Goal: Subscribe to service/newsletter

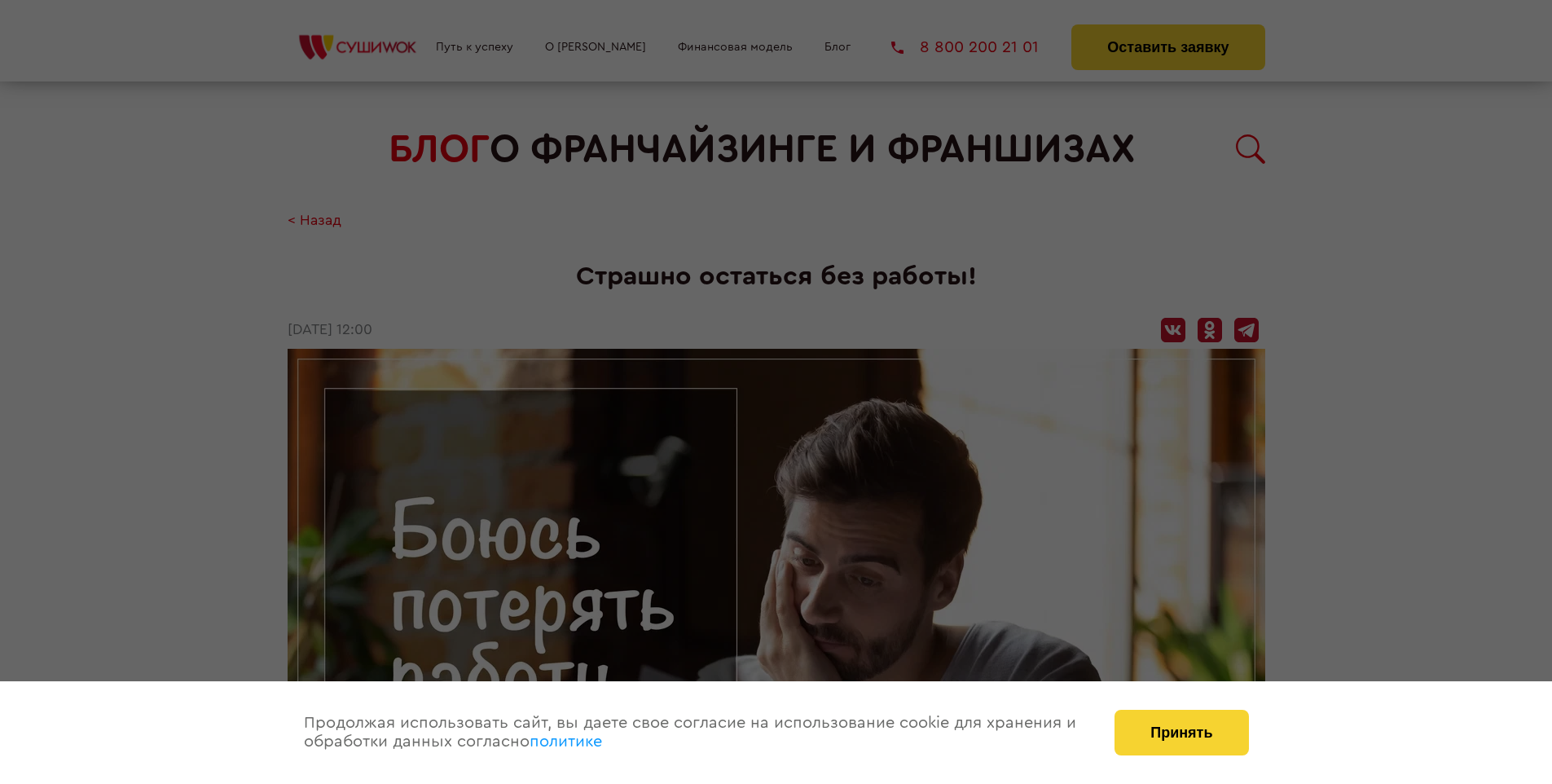
scroll to position [1391, 0]
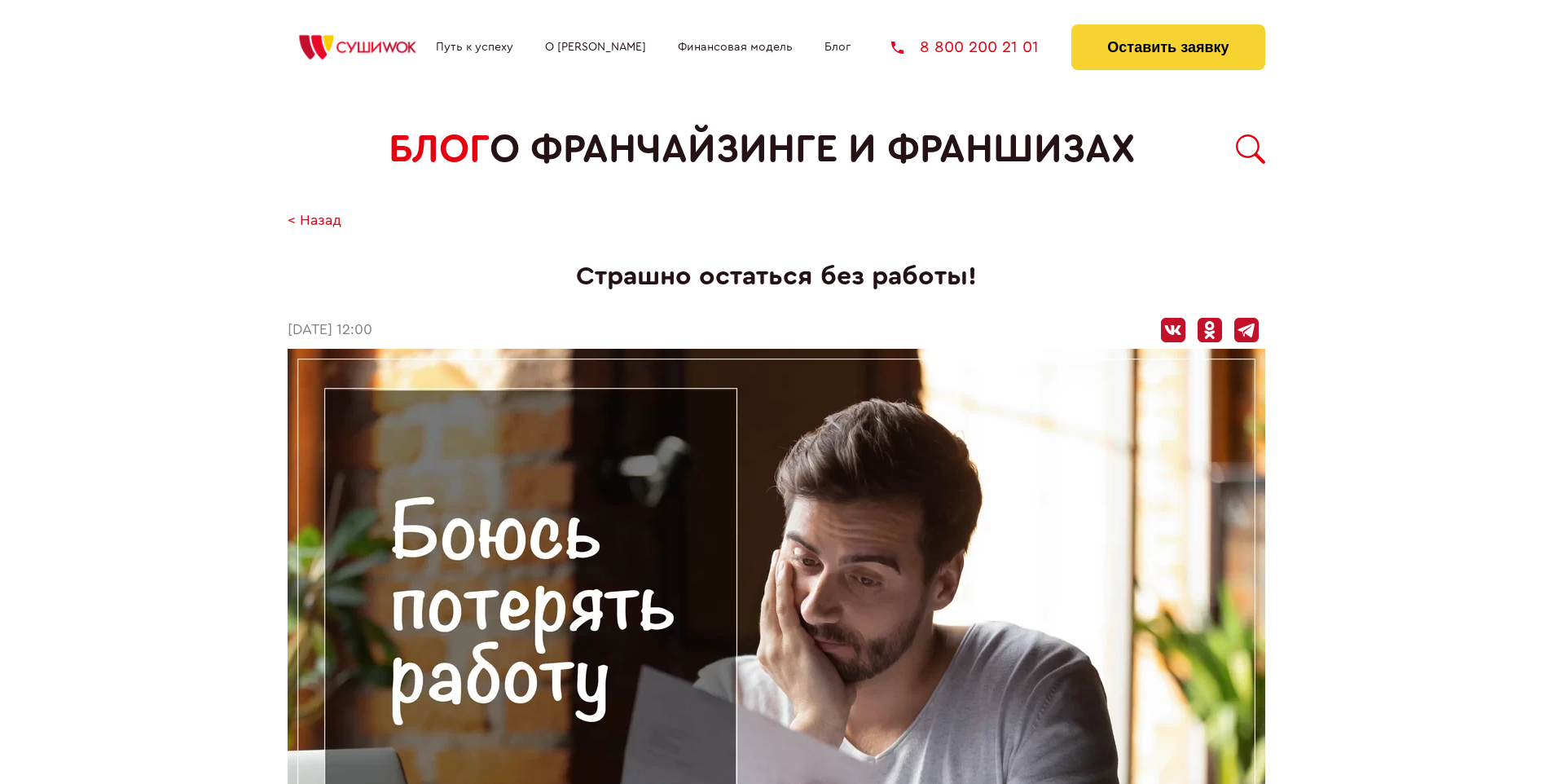
scroll to position [1391, 0]
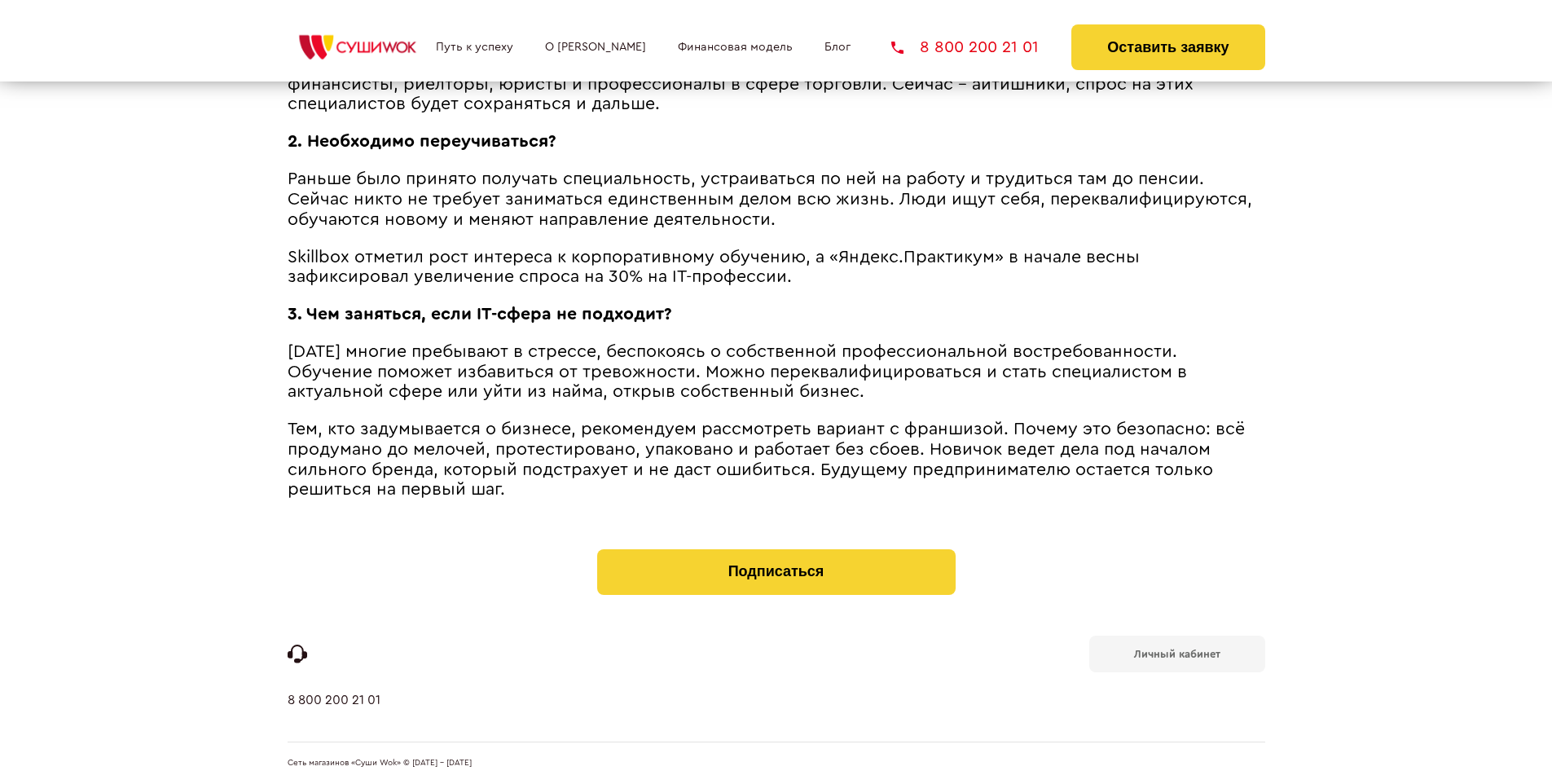
click at [1176, 652] on b "Личный кабинет" at bounding box center [1177, 654] width 86 height 11
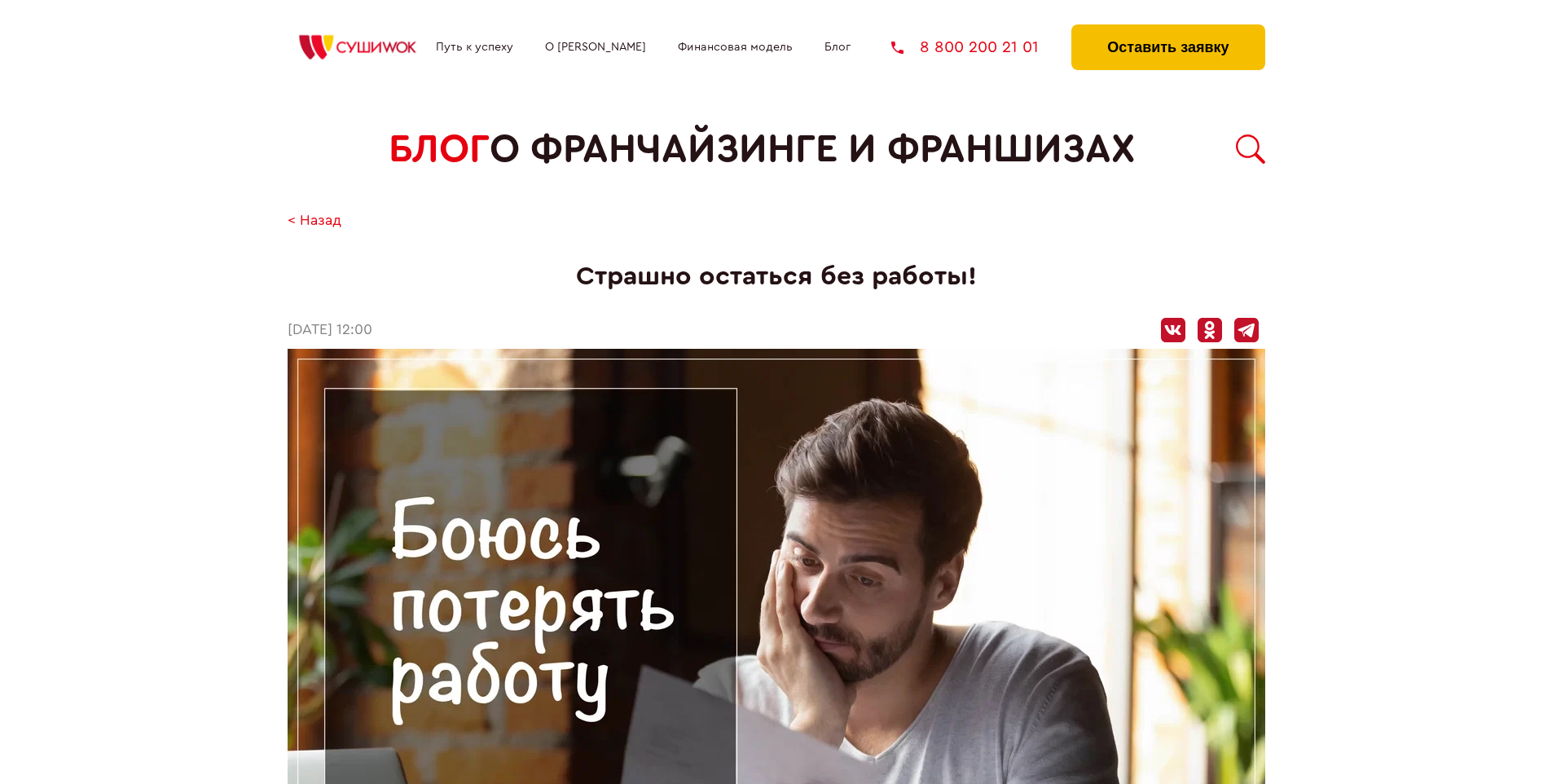
click at [1168, 29] on button "Оставить заявку" at bounding box center [1169, 46] width 193 height 45
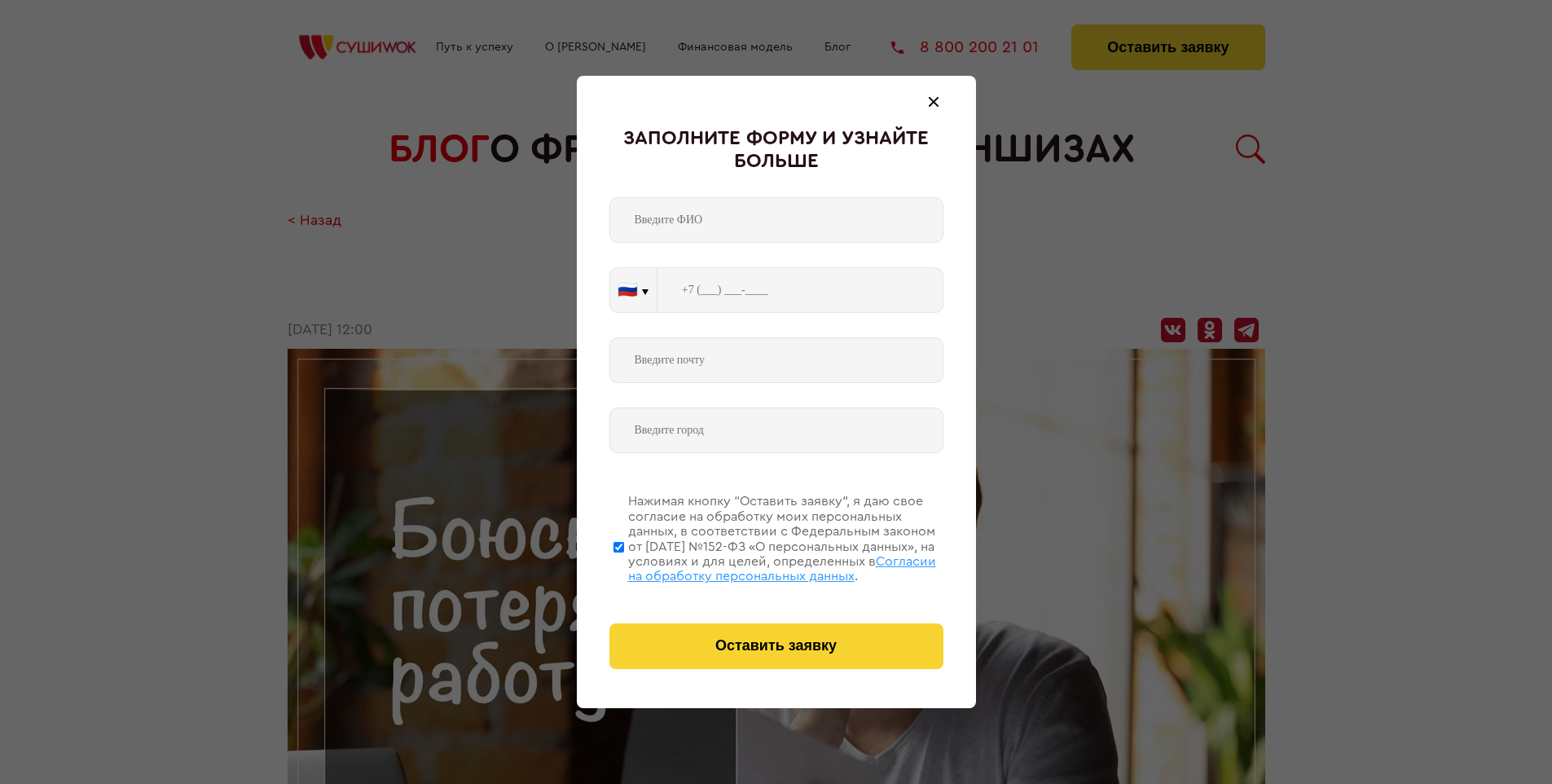
click at [755, 566] on span "Согласии на обработку персональных данных" at bounding box center [782, 569] width 308 height 28
click at [624, 566] on input "Нажимая кнопку “Оставить заявку”, я даю свое согласие на обработку моих персона…" at bounding box center [618, 546] width 11 height 130
checkbox input "false"
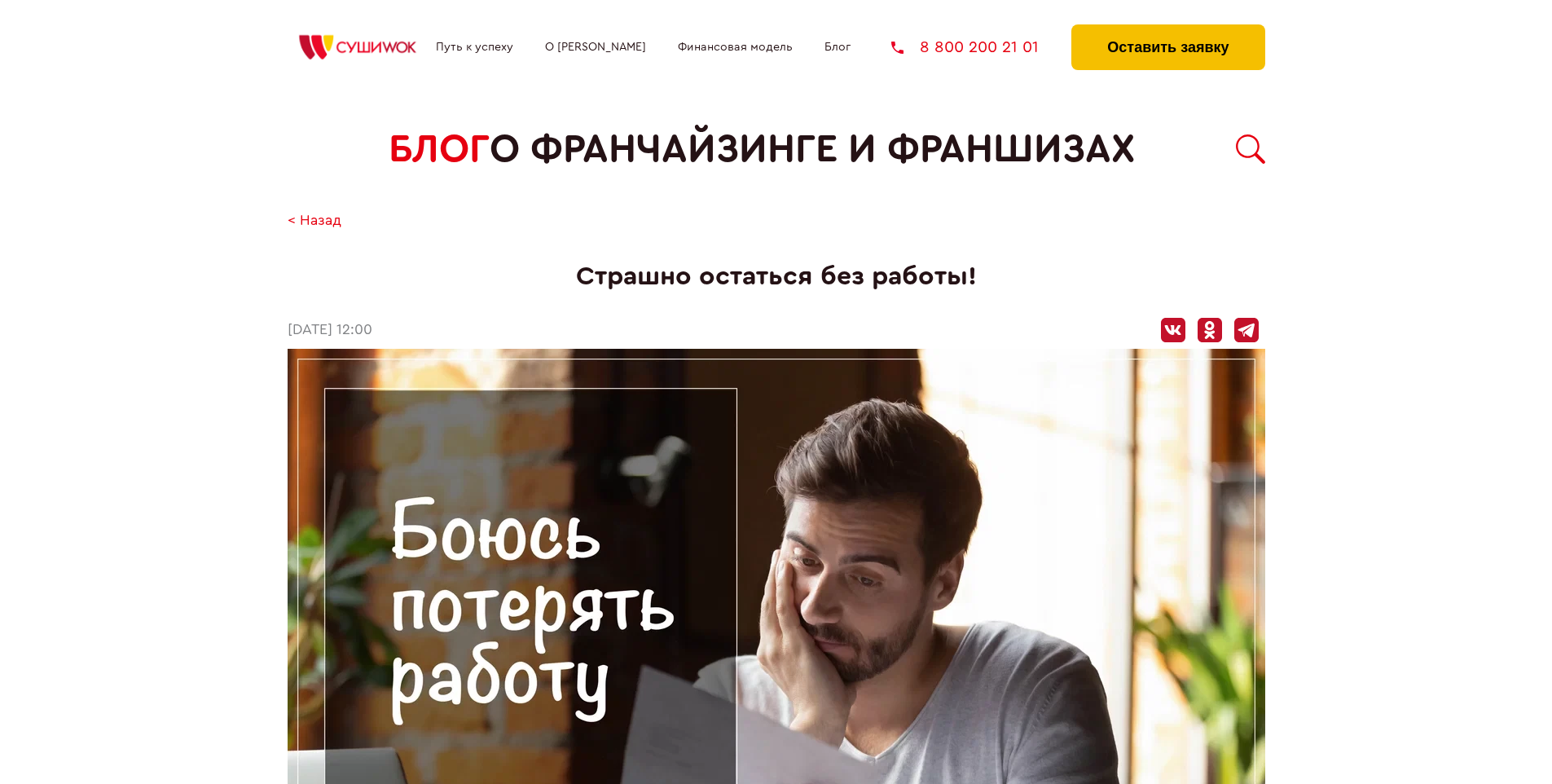
click at [1168, 29] on button "Оставить заявку" at bounding box center [1169, 46] width 193 height 45
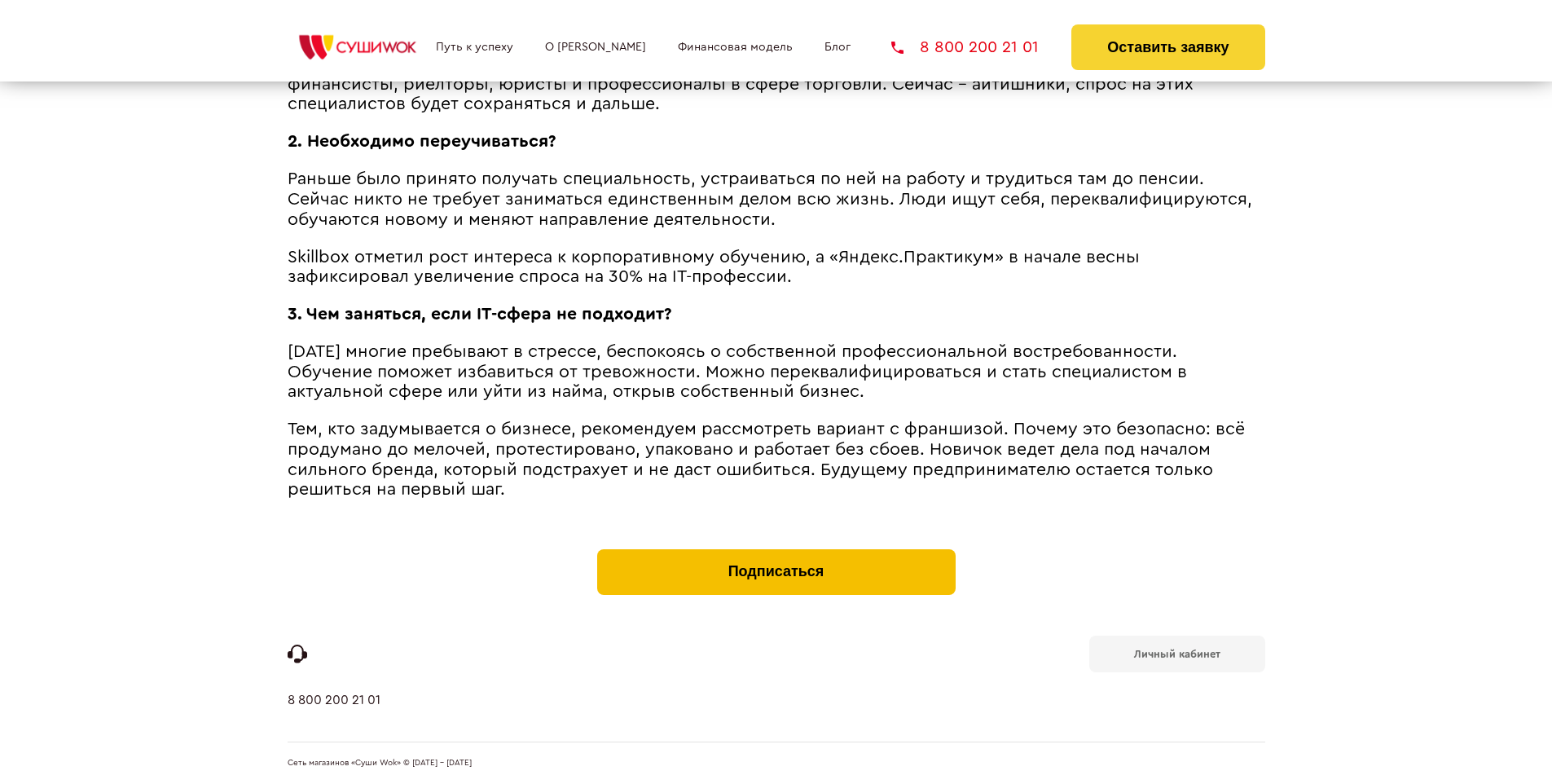
click at [776, 552] on button "Подписаться" at bounding box center [776, 572] width 358 height 45
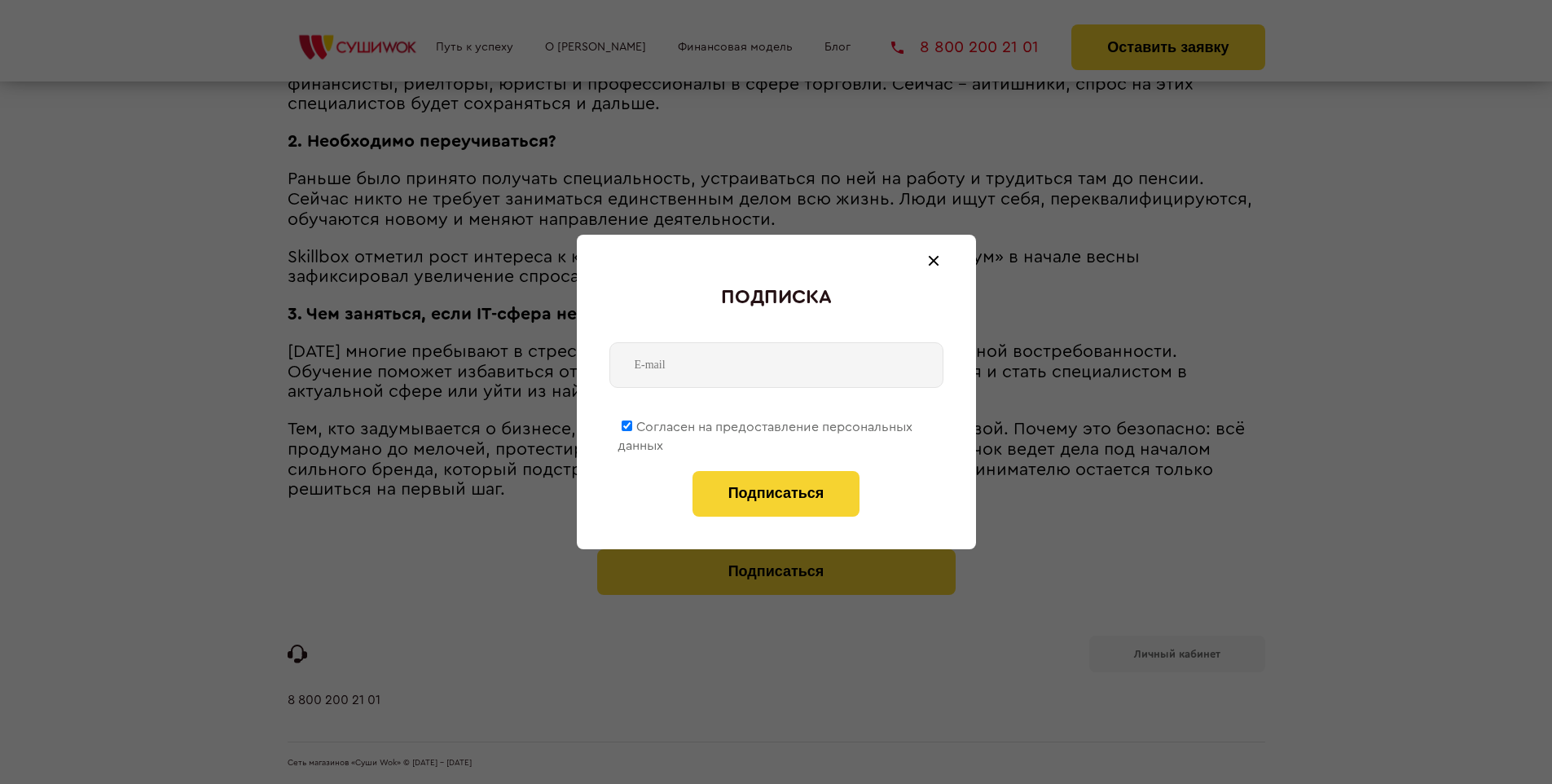
click at [766, 424] on span "Согласен на предоставление персональных данных" at bounding box center [765, 435] width 295 height 32
click at [633, 424] on input "Согласен на предоставление персональных данных" at bounding box center [627, 425] width 11 height 11
checkbox input "false"
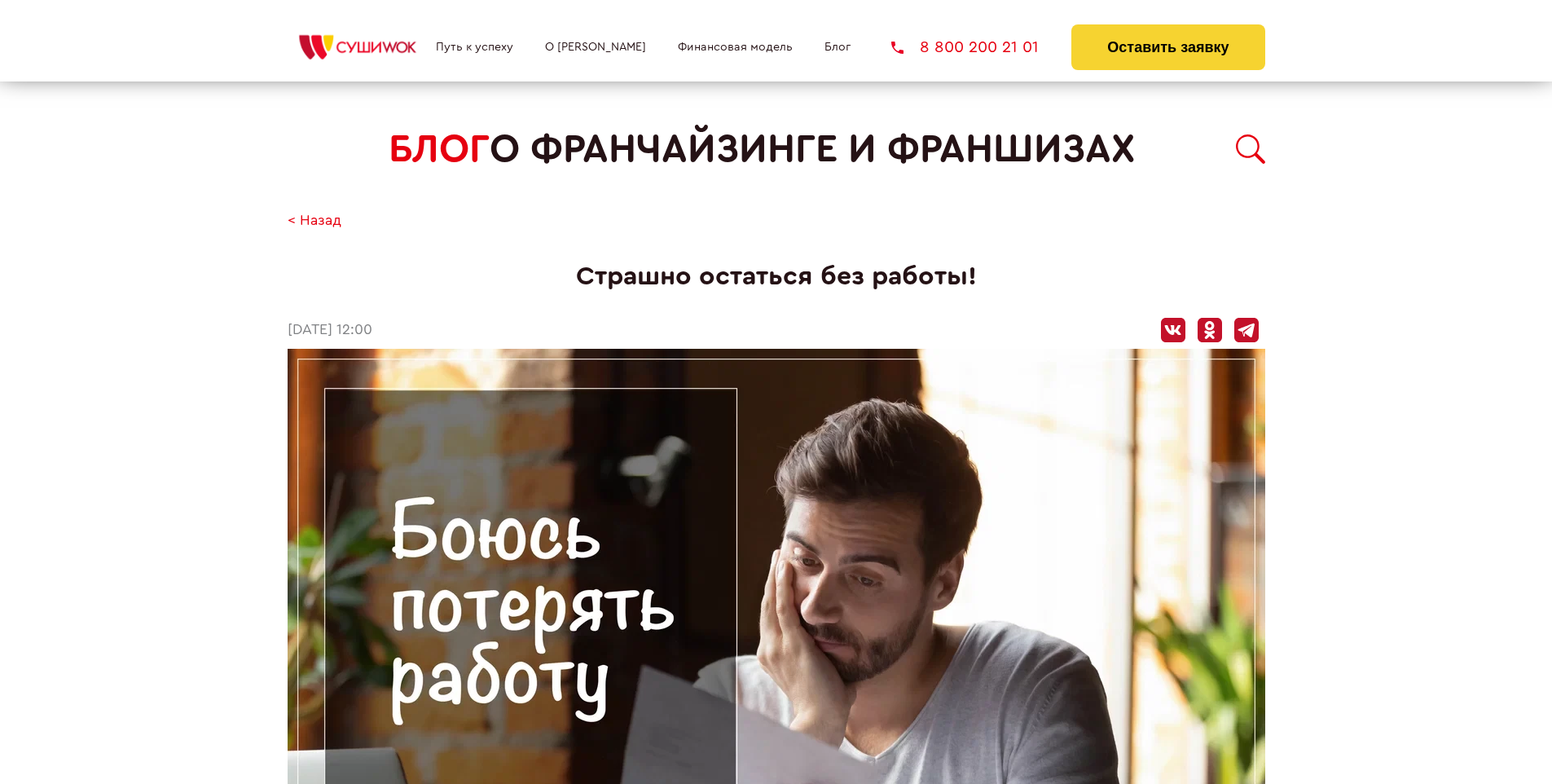
scroll to position [1391, 0]
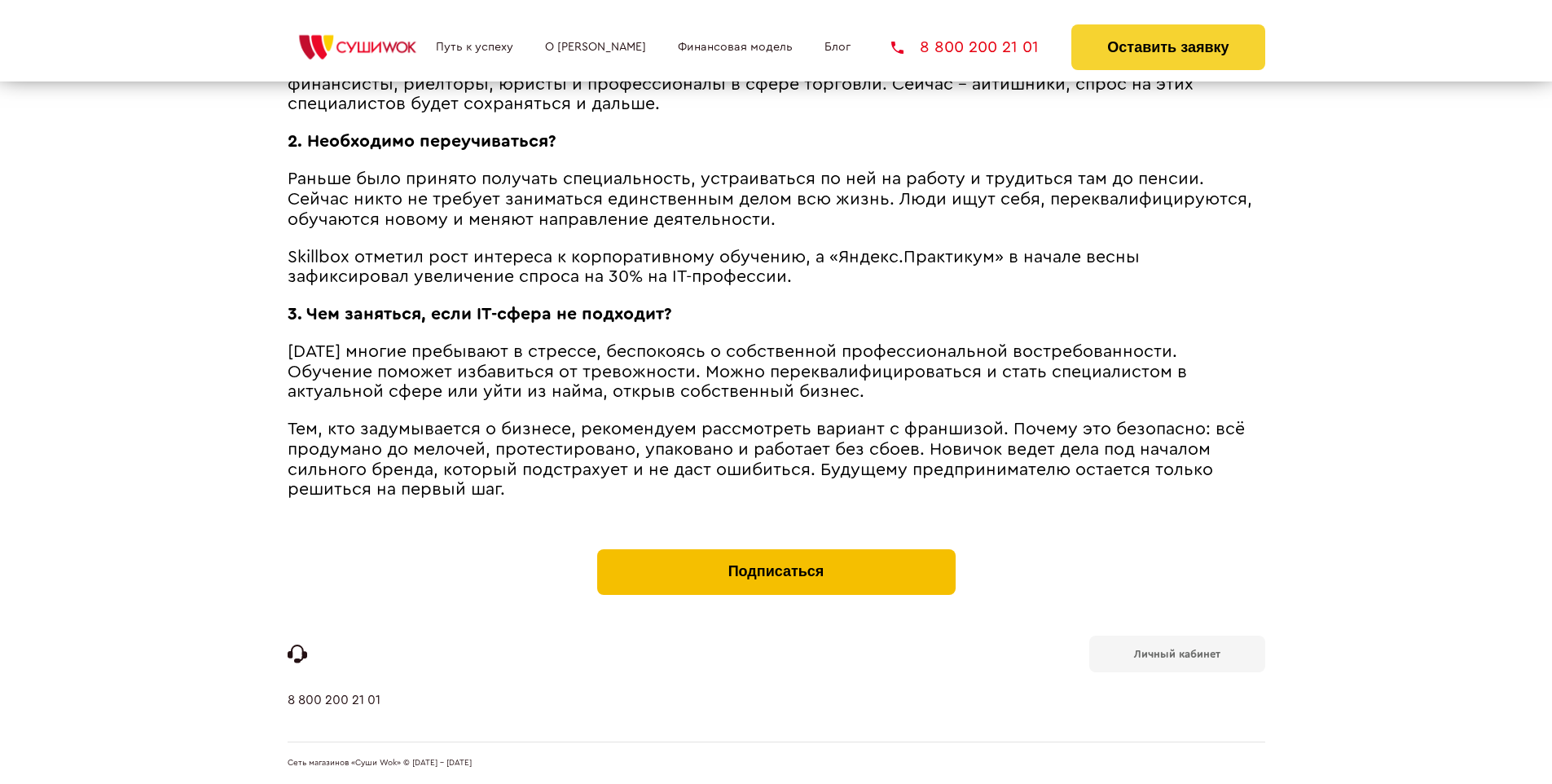
click at [776, 552] on button "Подписаться" at bounding box center [776, 572] width 358 height 45
